Goal: Transaction & Acquisition: Book appointment/travel/reservation

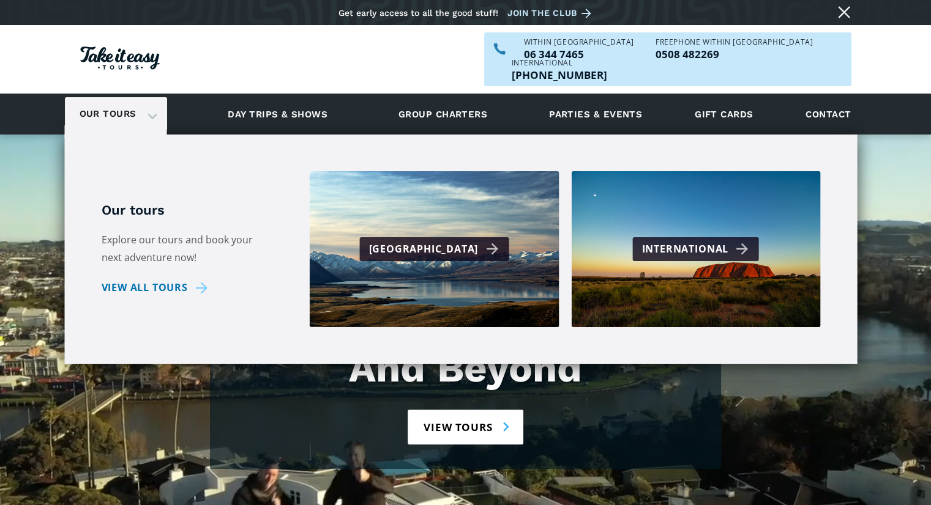
click at [149, 98] on div "Our tours" at bounding box center [116, 114] width 102 height 34
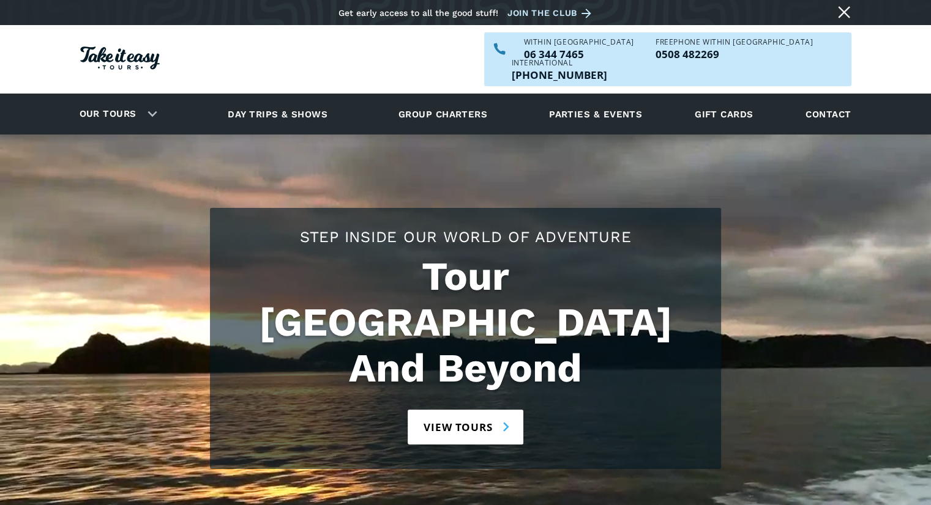
click at [152, 97] on div "Our tours" at bounding box center [116, 114] width 102 height 34
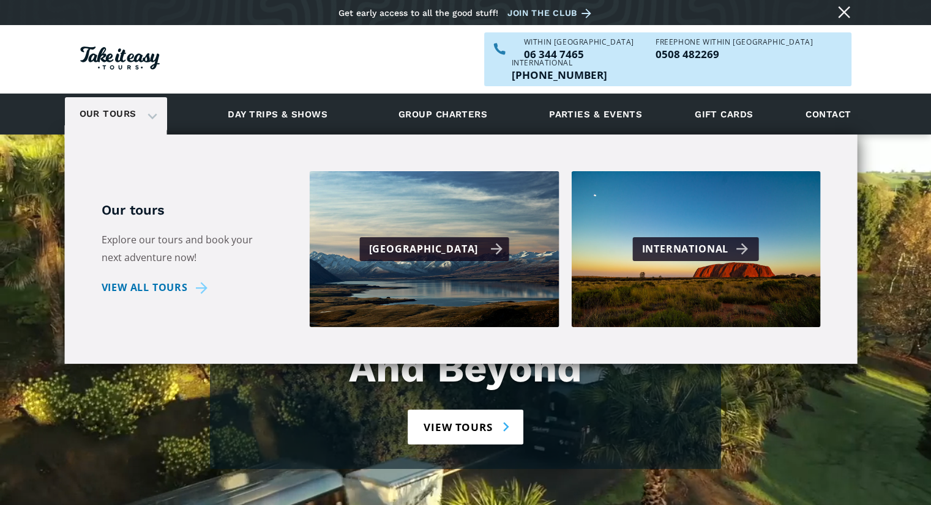
click at [444, 240] on div "[GEOGRAPHIC_DATA]" at bounding box center [435, 249] width 134 height 18
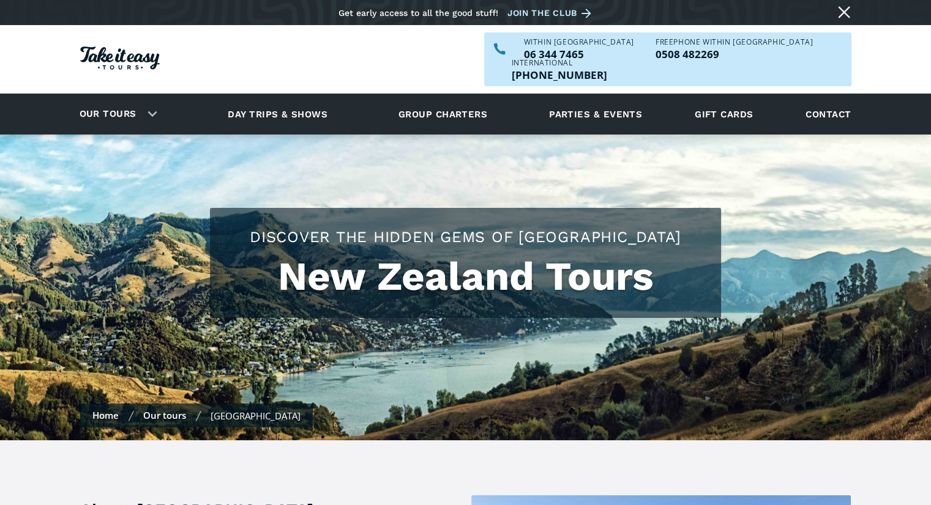
checkbox input "true"
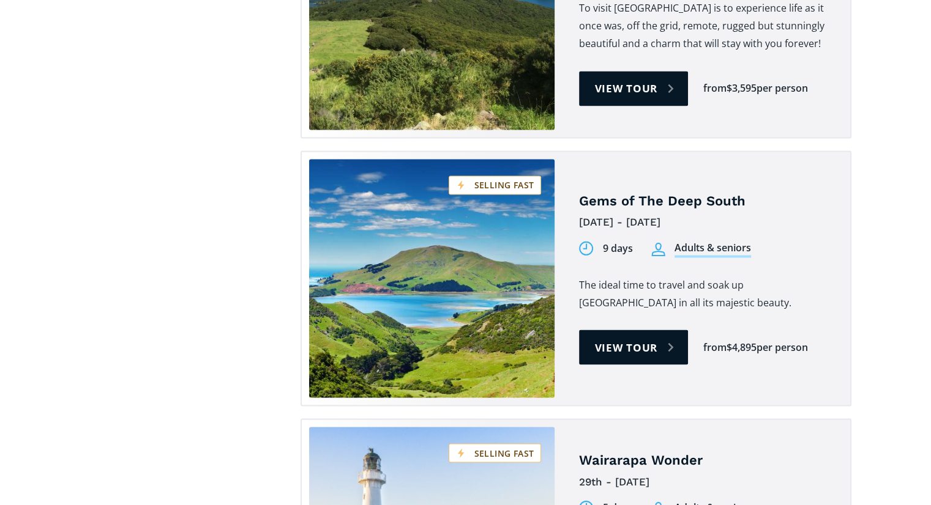
scroll to position [2056, 0]
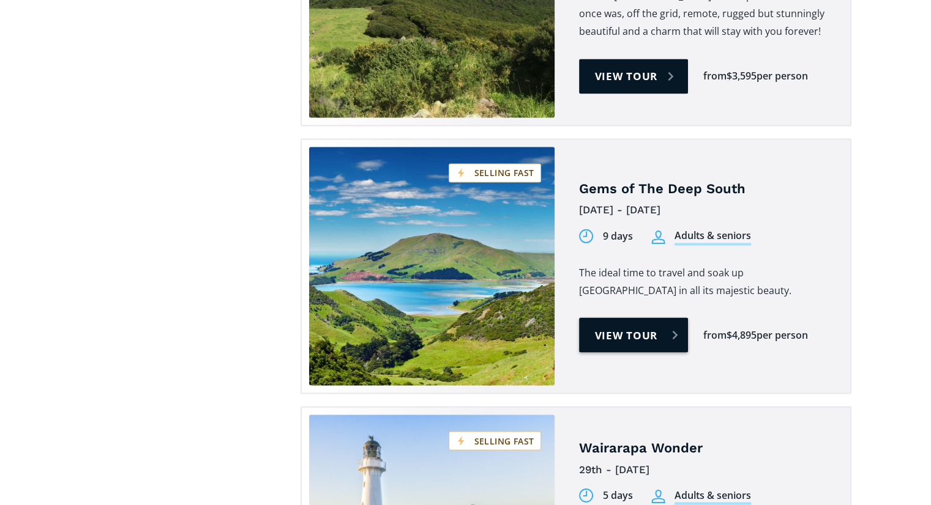
click at [624, 318] on link "View tour" at bounding box center [634, 335] width 110 height 35
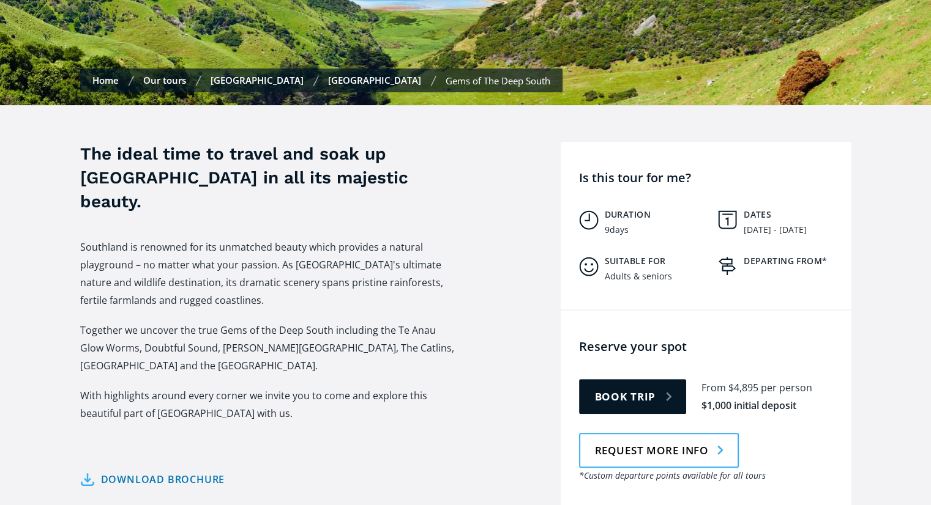
scroll to position [367, 0]
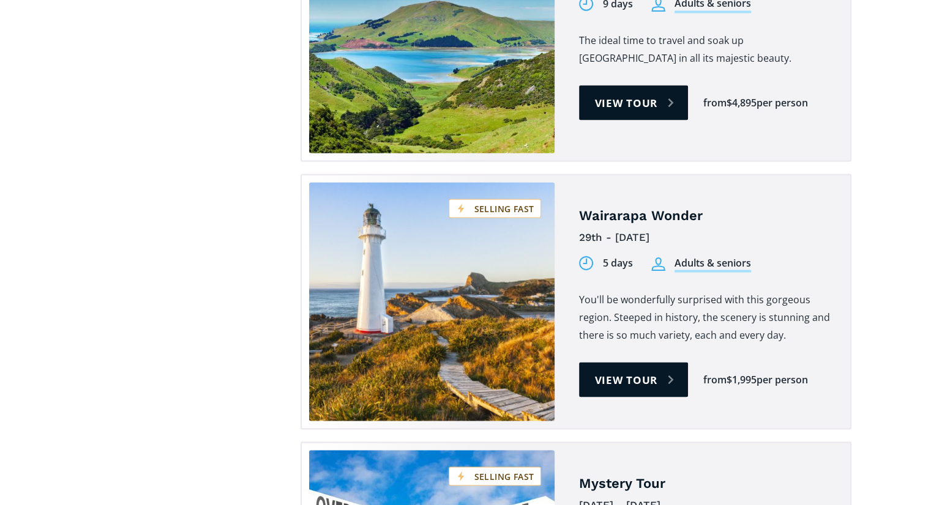
scroll to position [2300, 0]
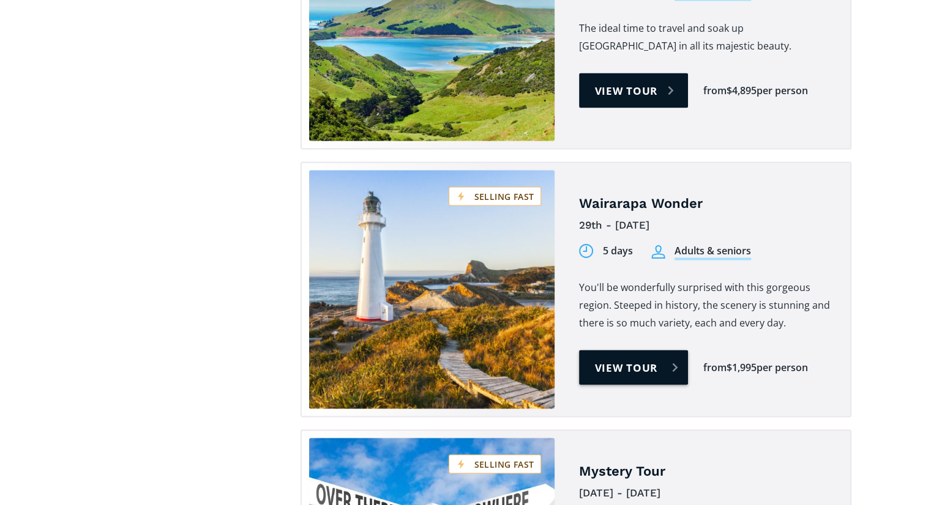
click at [636, 350] on link "View tour" at bounding box center [634, 367] width 110 height 35
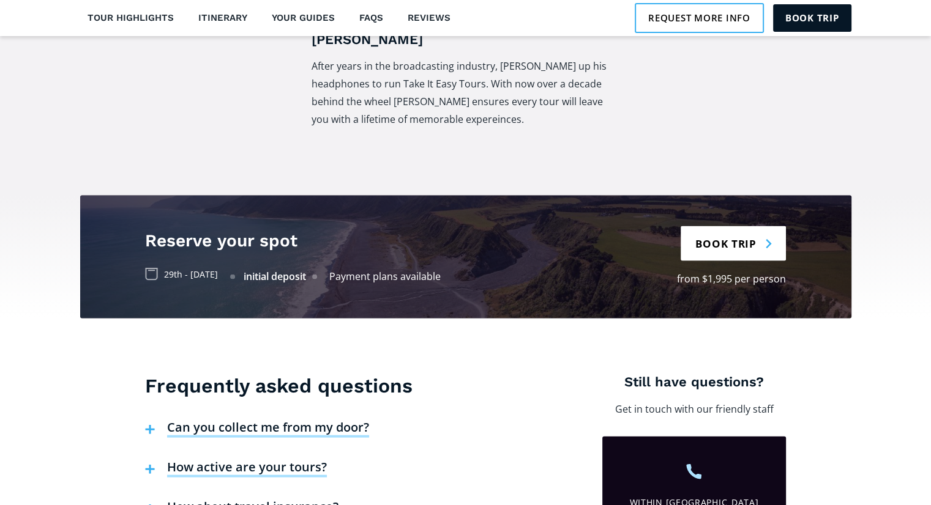
scroll to position [2610, 0]
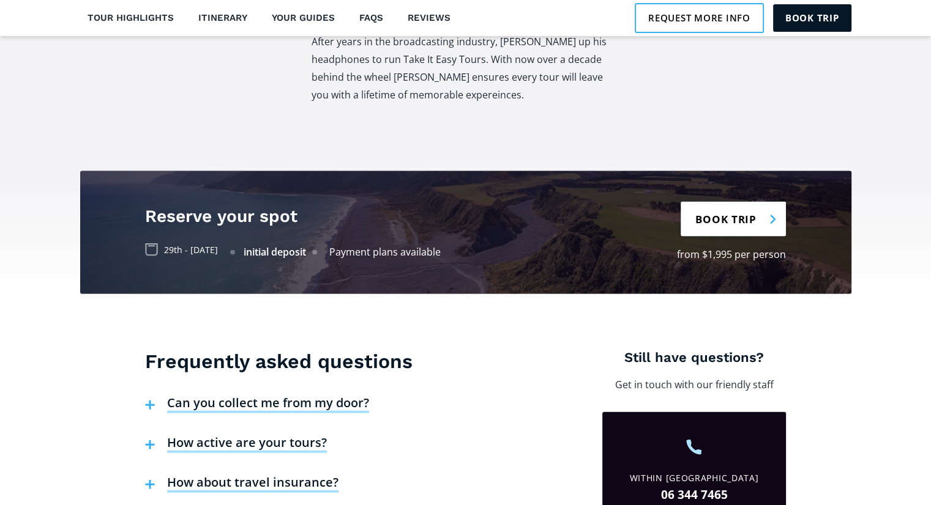
click at [738, 202] on link "Book trip" at bounding box center [732, 219] width 105 height 35
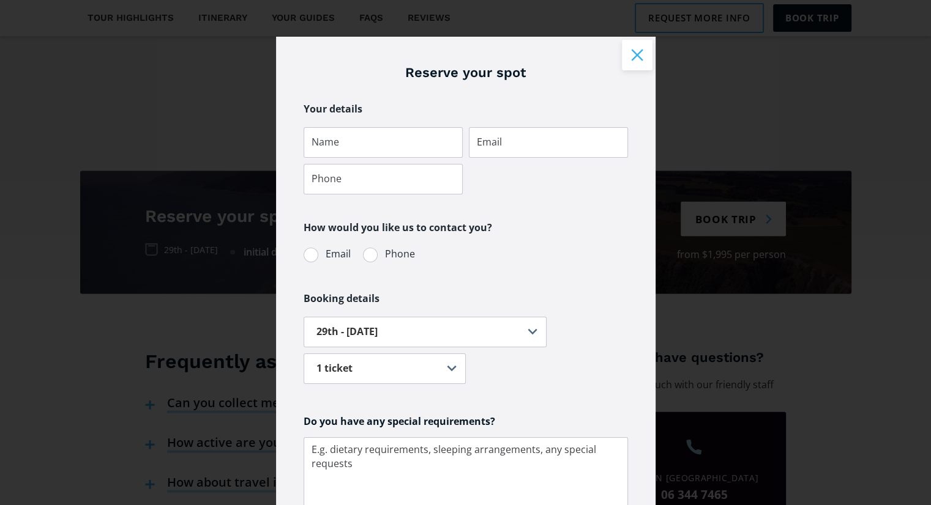
click at [628, 54] on button "Close modal" at bounding box center [637, 55] width 31 height 31
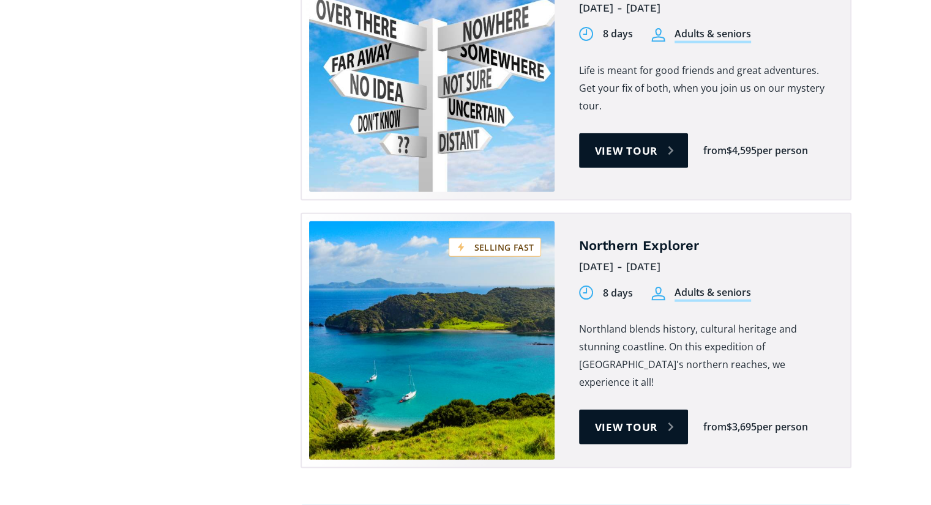
scroll to position [2790, 0]
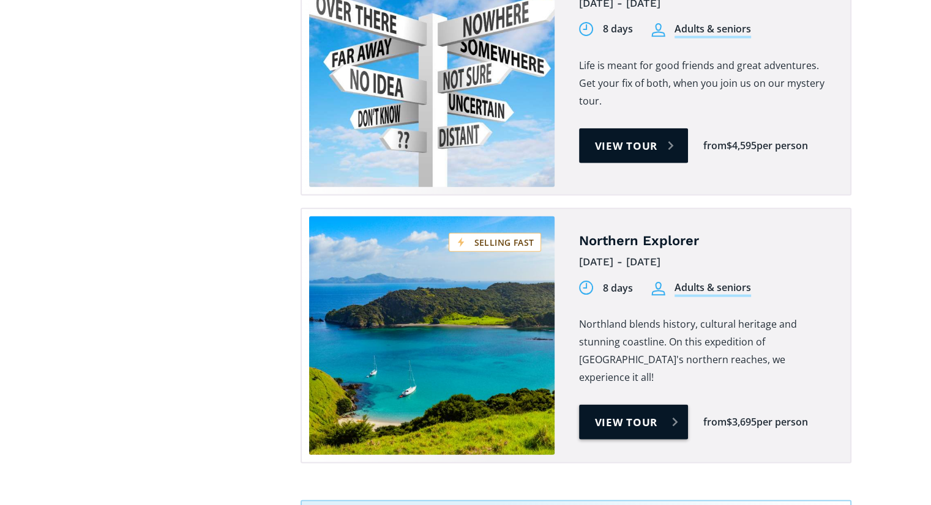
click at [617, 405] on link "View tour" at bounding box center [634, 422] width 110 height 35
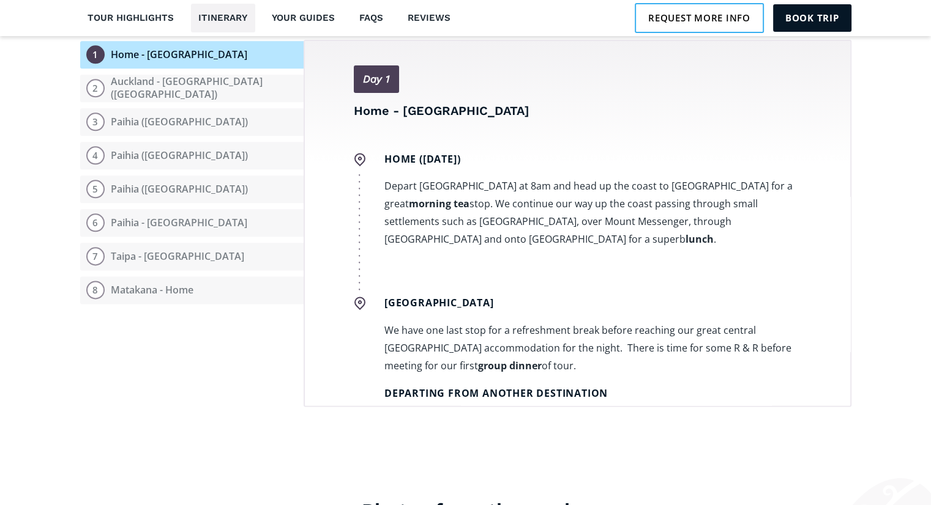
scroll to position [1493, 0]
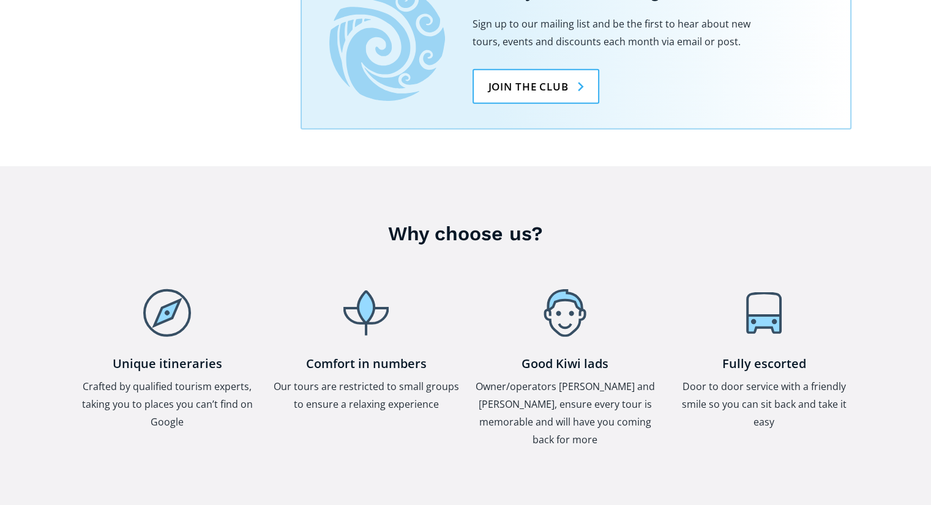
scroll to position [3360, 0]
